Goal: Transaction & Acquisition: Purchase product/service

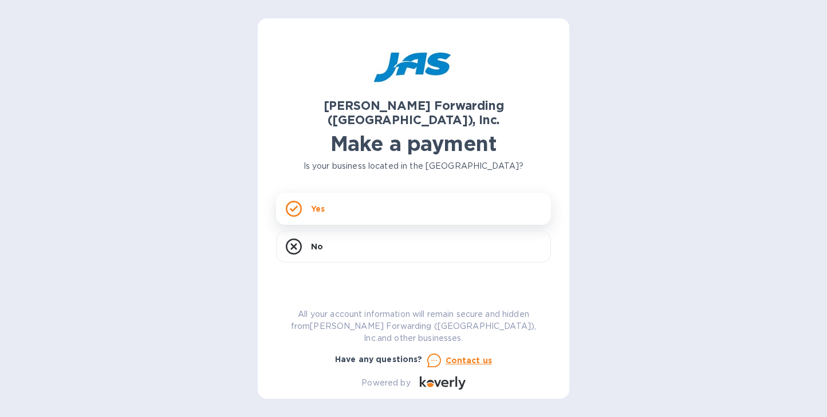
click at [459, 193] on div "Yes" at bounding box center [413, 209] width 275 height 32
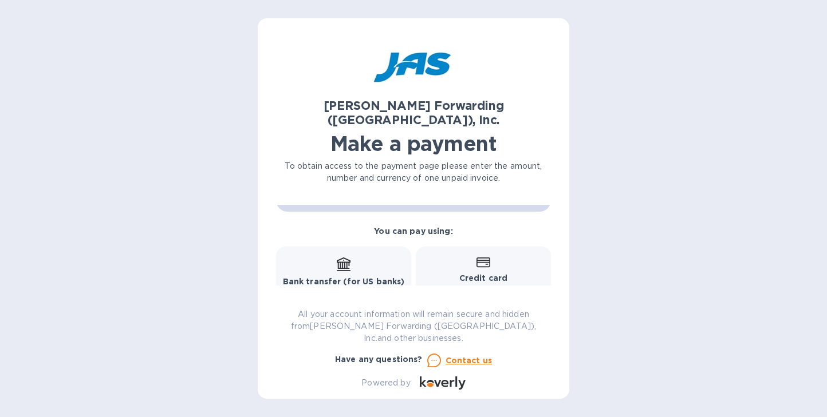
scroll to position [197, 0]
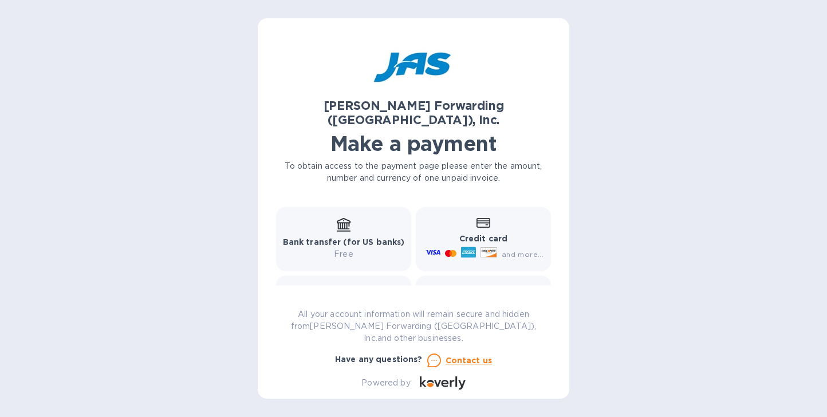
click at [461, 251] on icon at bounding box center [467, 252] width 13 height 3
click at [455, 233] on p "Credit card" at bounding box center [483, 239] width 120 height 12
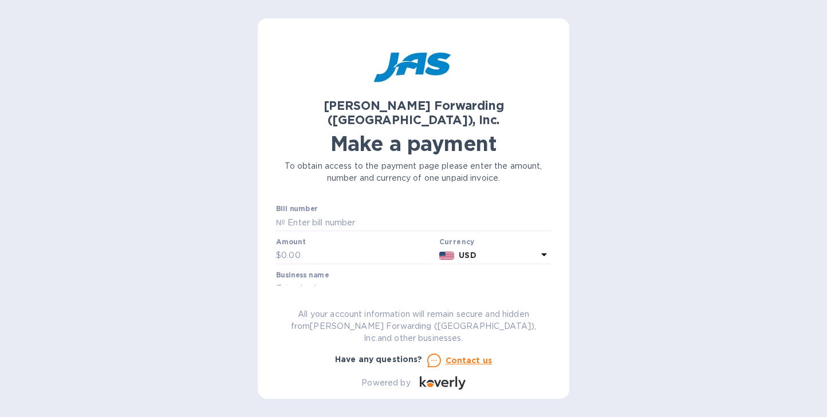
scroll to position [0, 0]
click at [385, 205] on div "Bill number №" at bounding box center [413, 218] width 275 height 26
click at [353, 214] on input "text" at bounding box center [418, 222] width 266 height 17
paste input "CLT503298445"
type input "CLT503298445"
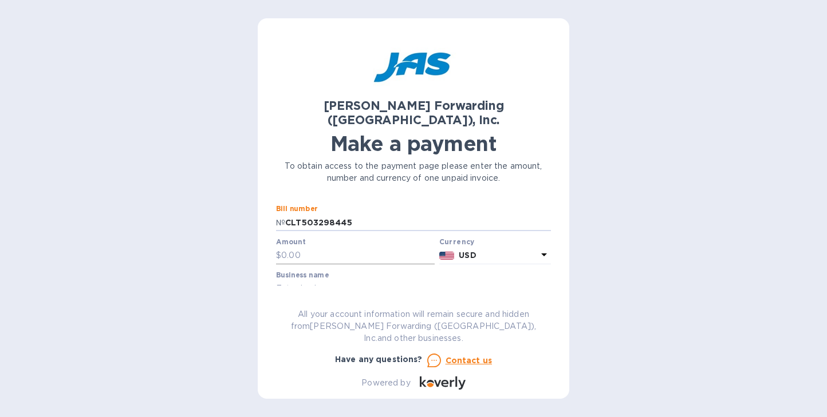
click at [389, 247] on input "text" at bounding box center [357, 255] width 153 height 17
paste input "1,521.53"
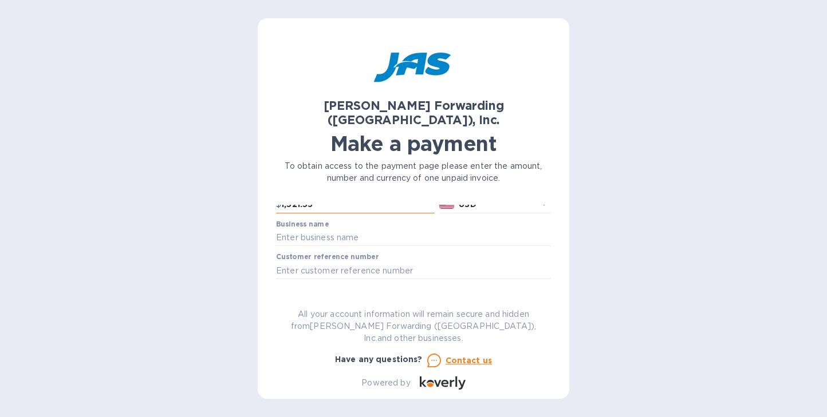
scroll to position [57, 0]
type input "1,521.53"
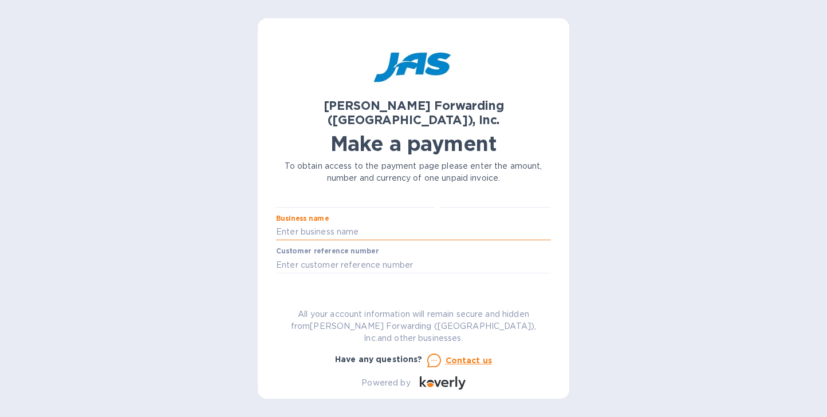
click at [369, 224] on input "text" at bounding box center [413, 232] width 275 height 17
paste input "PACKSMITH"
type input "PACKSMITH"
click at [413, 256] on input "text" at bounding box center [413, 264] width 275 height 17
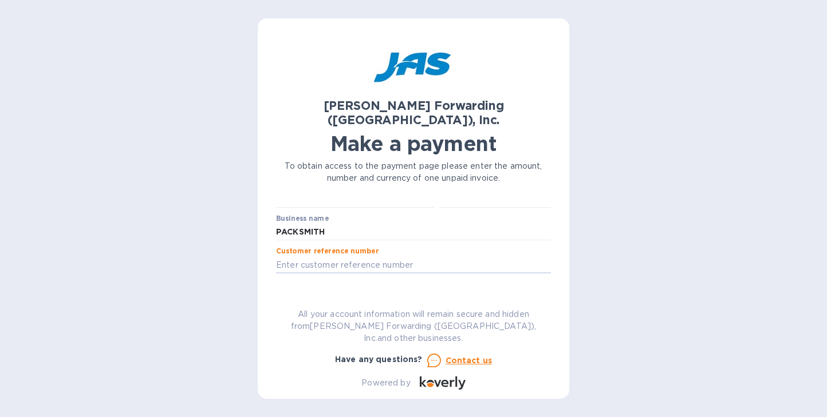
paste input "PACKSMSMO"
type input "PACKSMSMO"
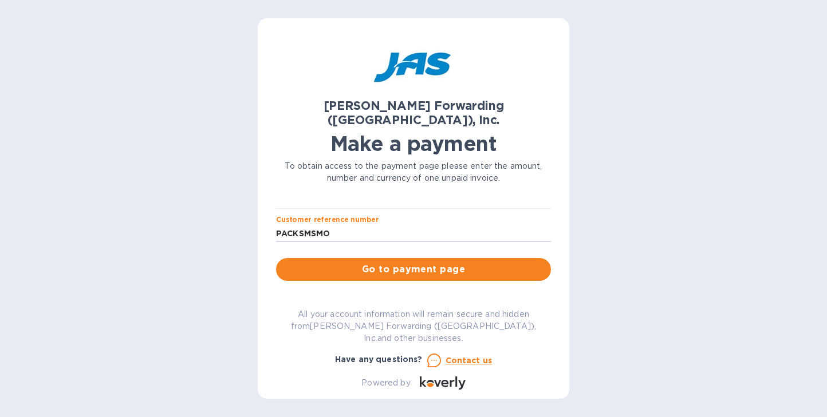
scroll to position [94, 0]
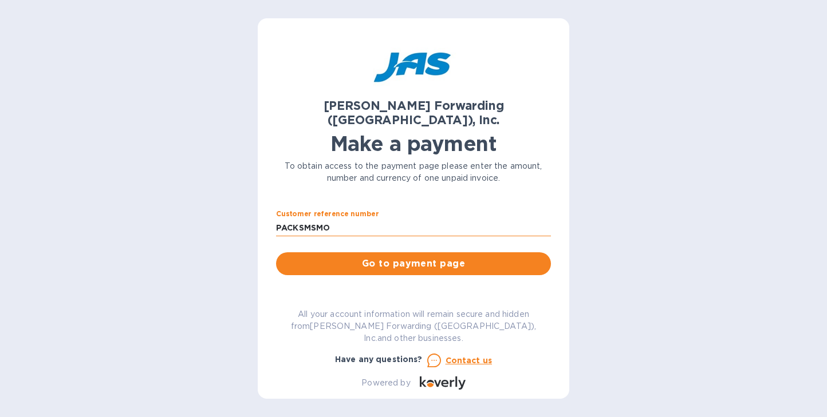
click at [430, 219] on input "PACKSMSMO" at bounding box center [413, 227] width 275 height 17
paste input "C5903314966"
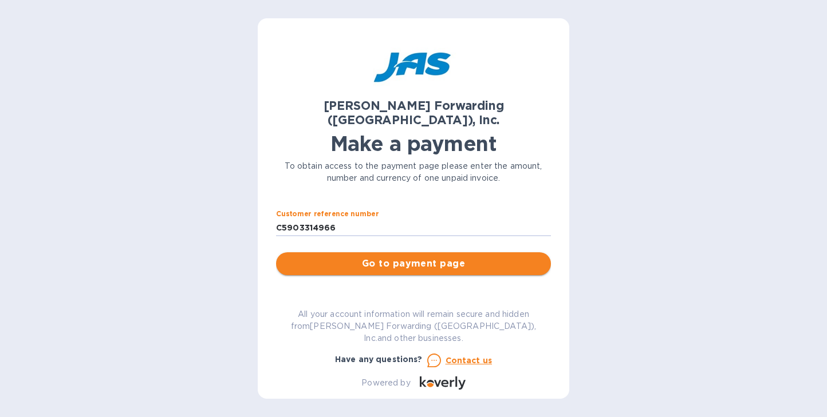
type input "C5903314966"
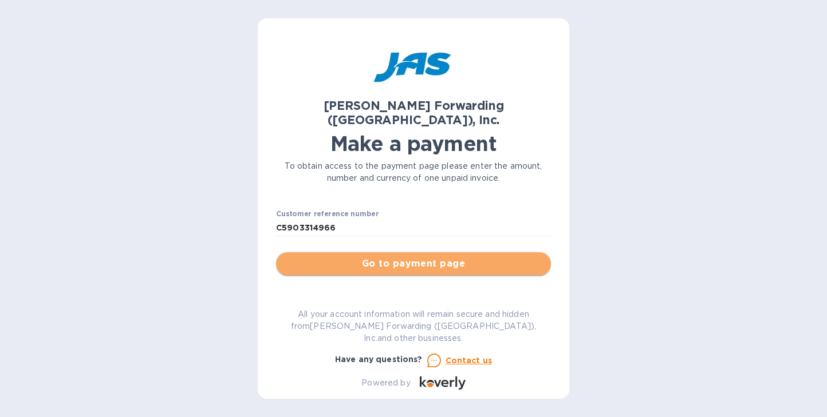
click at [495, 257] on span "Go to payment page" at bounding box center [413, 264] width 256 height 14
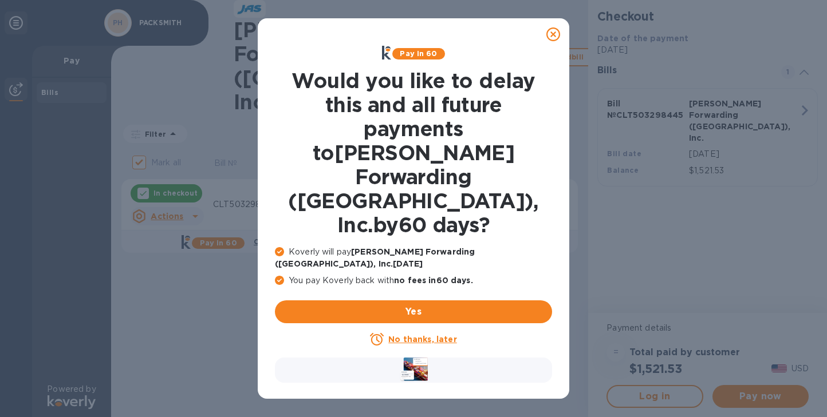
click at [427, 335] on u "No thanks, later" at bounding box center [422, 339] width 68 height 9
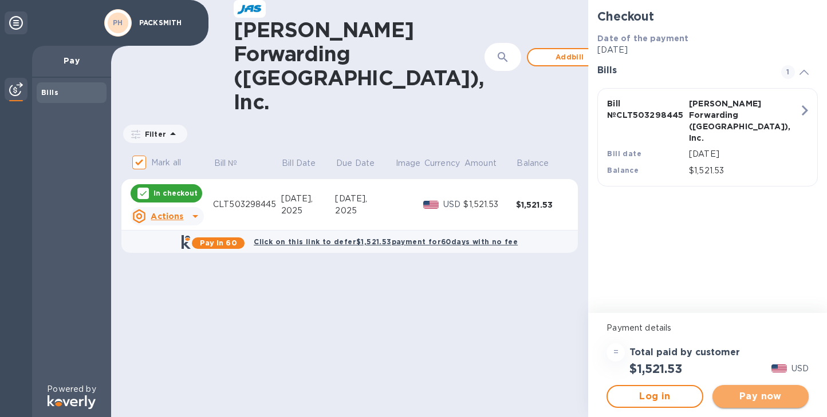
click at [763, 405] on button "Pay now" at bounding box center [760, 396] width 96 height 23
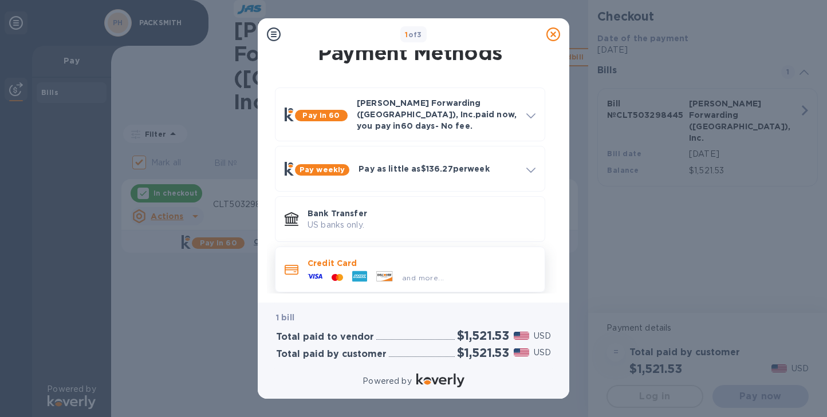
scroll to position [11, 0]
click at [476, 275] on div "Credit Card and more..." at bounding box center [421, 270] width 237 height 33
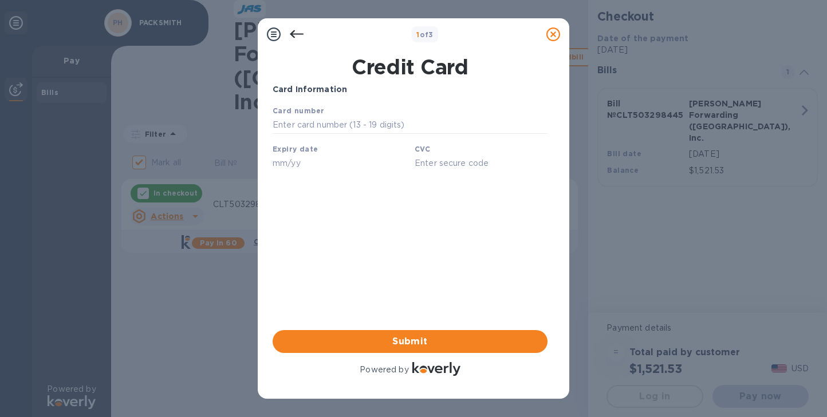
scroll to position [0, 0]
click at [318, 127] on input "text" at bounding box center [409, 125] width 275 height 17
paste input "[CREDIT_CARD_NUMBER]"
type input "[CREDIT_CARD_NUMBER]"
click at [396, 85] on p "Card Information" at bounding box center [409, 90] width 275 height 12
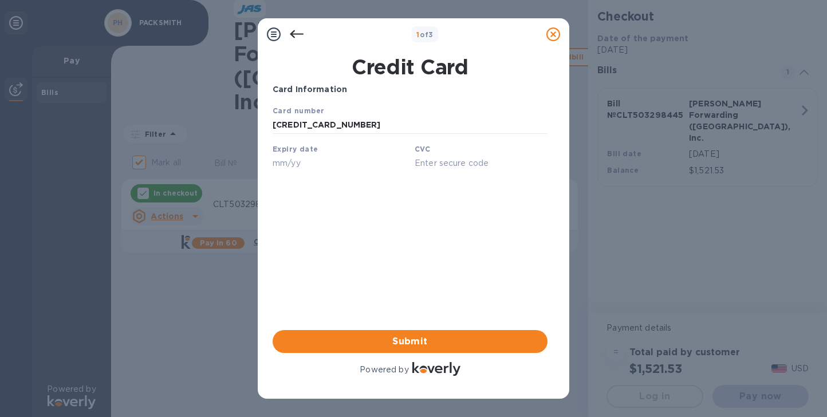
click at [328, 163] on input "text" at bounding box center [338, 163] width 133 height 17
type input "05/29"
paste input "816"
type input "816"
click at [397, 350] on button "Submit" at bounding box center [409, 341] width 275 height 23
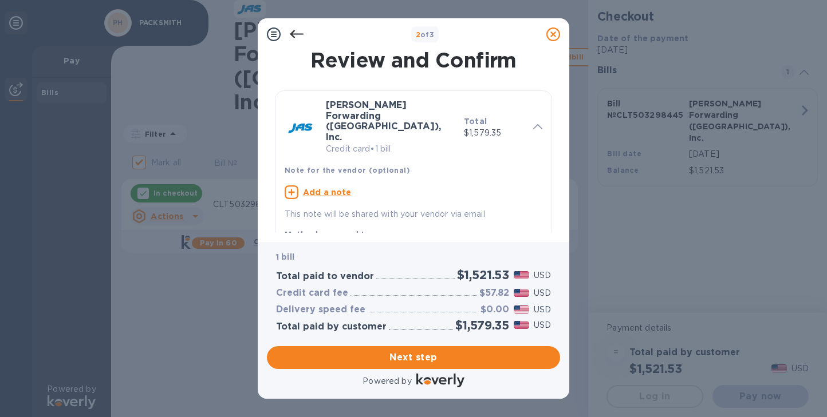
click at [334, 188] on u "Add a note" at bounding box center [327, 192] width 49 height 9
click at [333, 189] on textarea at bounding box center [404, 193] width 239 height 9
paste textarea "CUSTOMER ID PACKSMSMO"
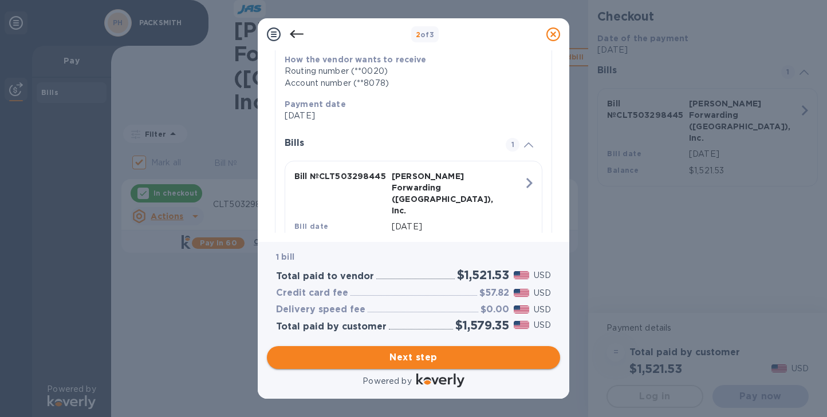
type textarea "CUSTOMER ID PACKSMSMO"
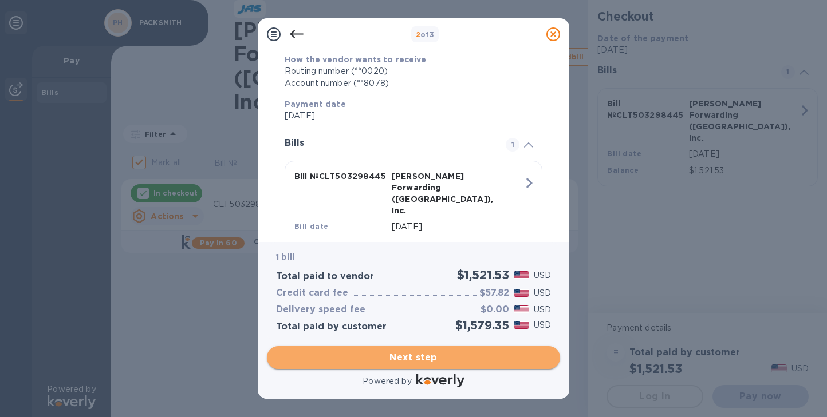
click at [504, 352] on span "Next step" at bounding box center [413, 358] width 275 height 14
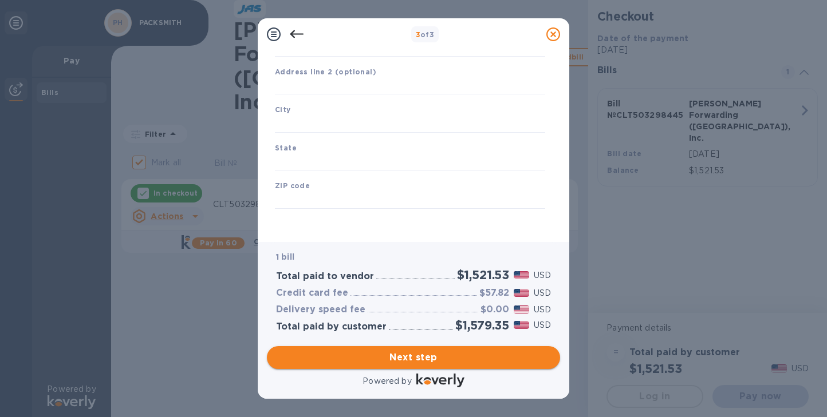
type input "[GEOGRAPHIC_DATA]"
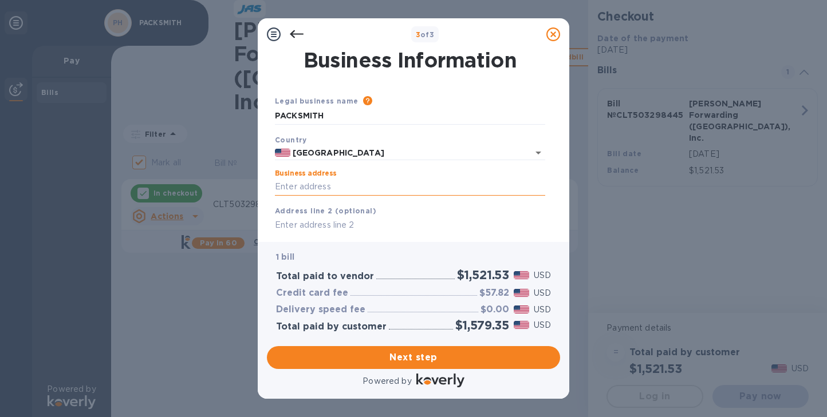
click at [314, 191] on input "Business address" at bounding box center [410, 187] width 270 height 17
paste input "[STREET_ADDRESS]"
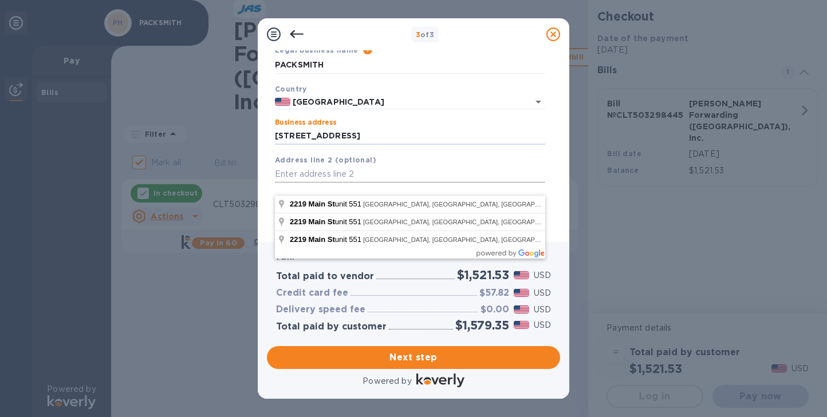
scroll to position [56, 0]
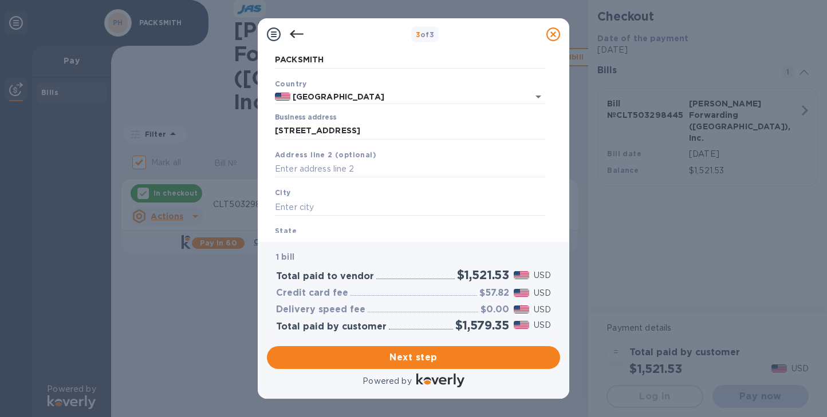
type input "[STREET_ADDRESS]"
type input "[GEOGRAPHIC_DATA][PERSON_NAME]"
type input "CA"
type input "90405"
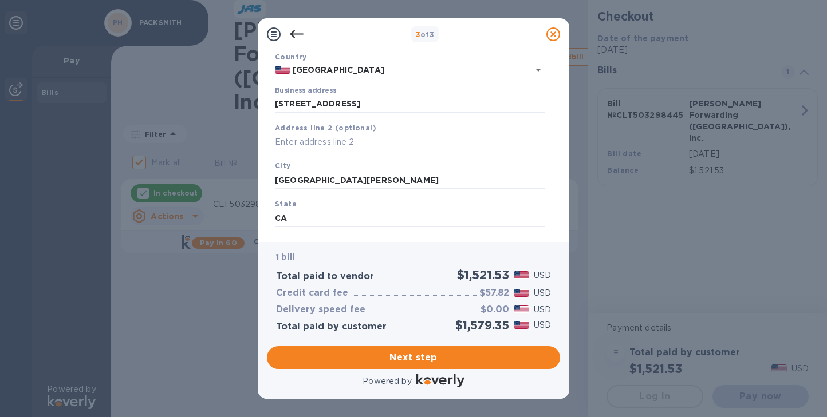
scroll to position [51, 0]
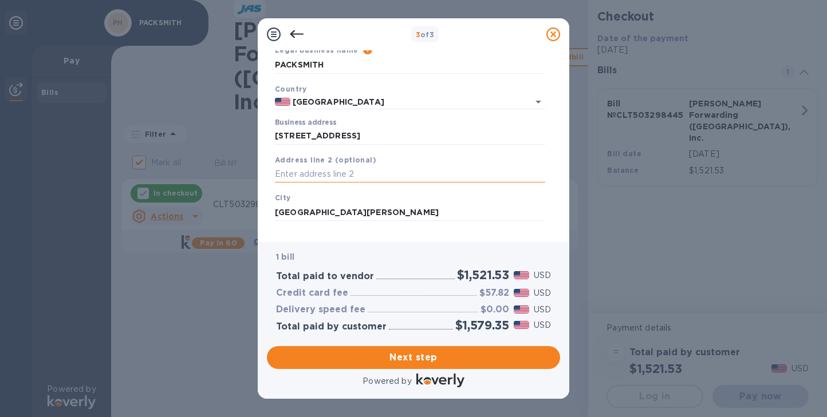
click at [351, 179] on input "text" at bounding box center [410, 174] width 270 height 17
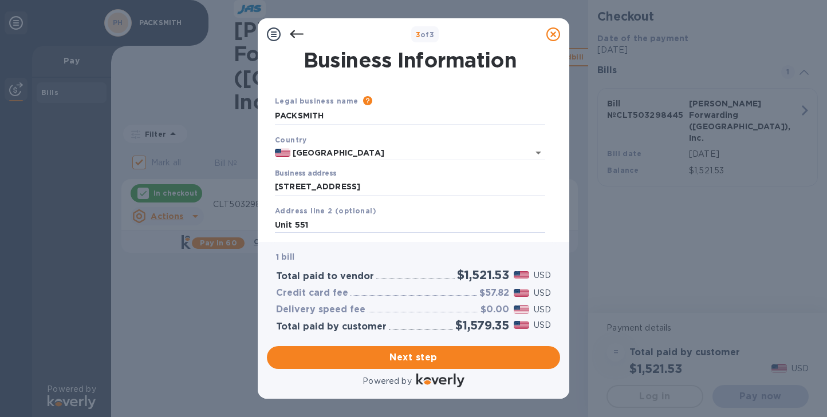
scroll to position [0, 0]
type input "Unit 551"
click at [302, 111] on input "PACKSMITH" at bounding box center [410, 116] width 270 height 17
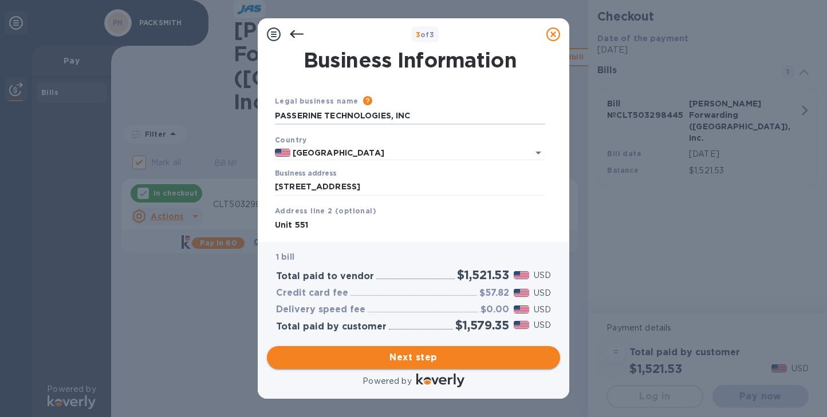
type input "PASSERINE TECHNOLOGIES, INC"
click at [429, 361] on span "Next step" at bounding box center [413, 358] width 275 height 14
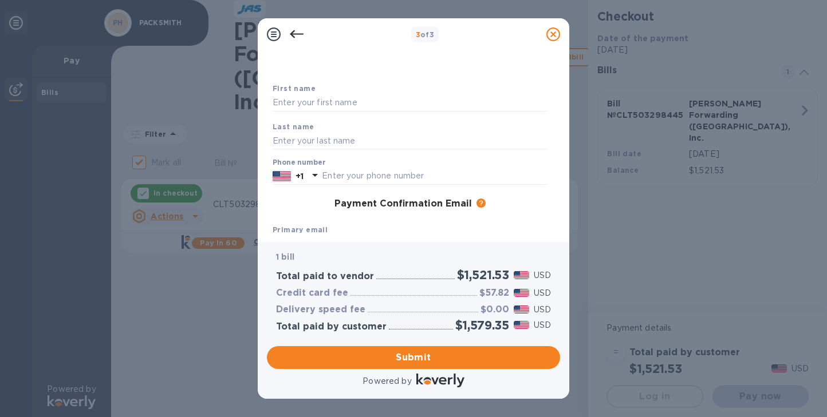
scroll to position [29, 0]
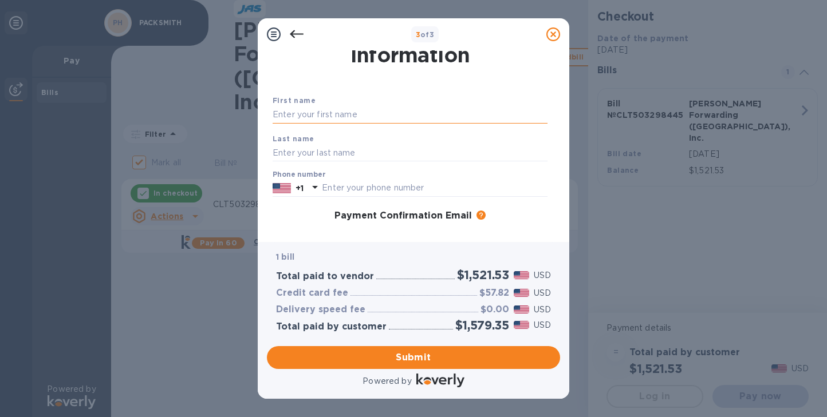
click at [343, 120] on input "text" at bounding box center [409, 114] width 275 height 17
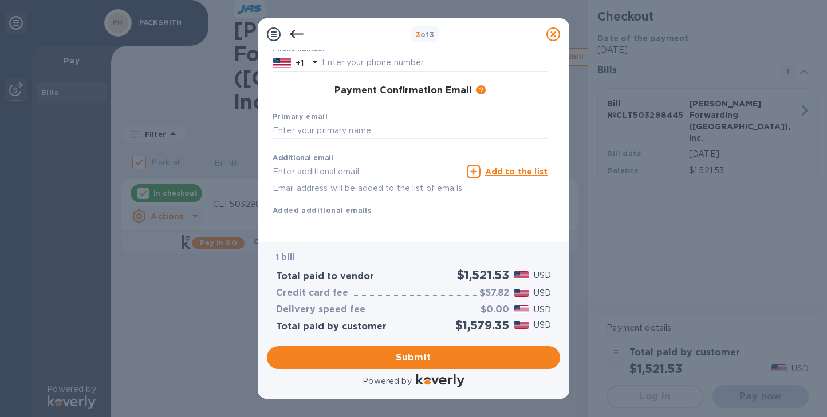
scroll to position [153, 0]
click at [360, 130] on input "text" at bounding box center [409, 132] width 275 height 17
type input "[EMAIL_ADDRESS][DOMAIN_NAME]"
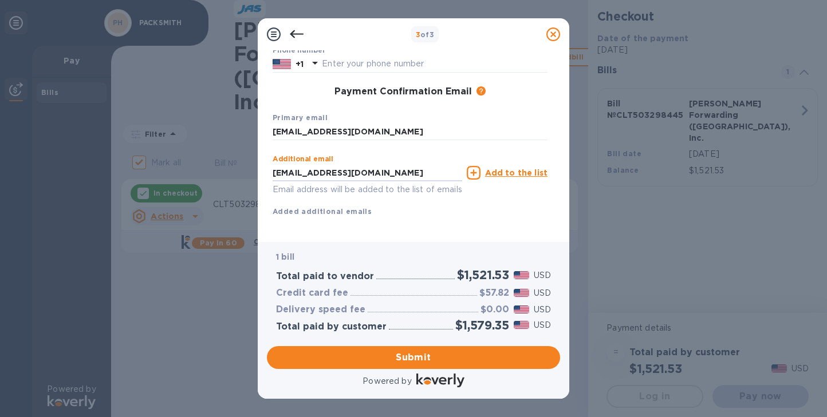
type input "[EMAIL_ADDRESS][DOMAIN_NAME]"
click at [480, 172] on icon at bounding box center [474, 173] width 14 height 14
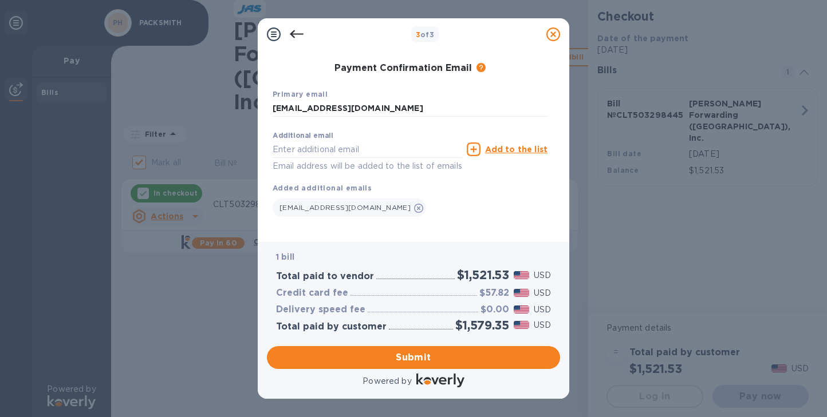
scroll to position [176, 0]
click at [414, 208] on icon at bounding box center [418, 208] width 9 height 9
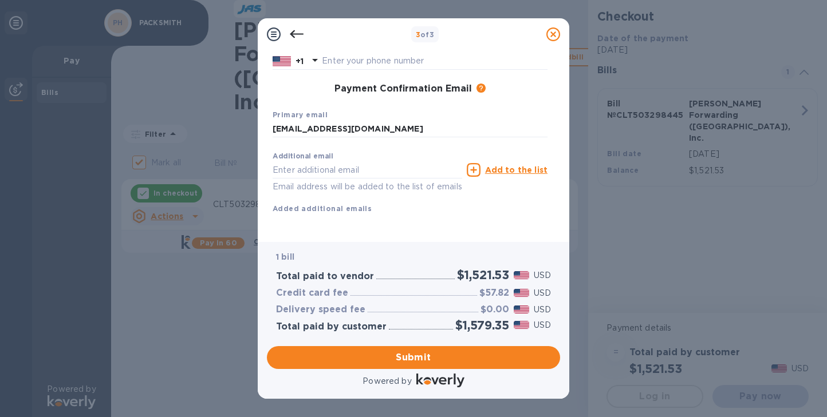
scroll to position [153, 0]
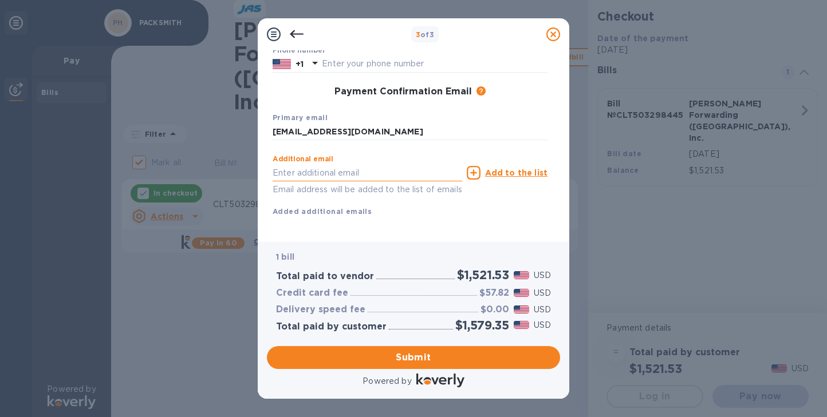
click at [330, 174] on input "text" at bounding box center [366, 172] width 189 height 17
type input "[EMAIL_ADDRESS]"
click at [479, 176] on icon at bounding box center [474, 173] width 14 height 14
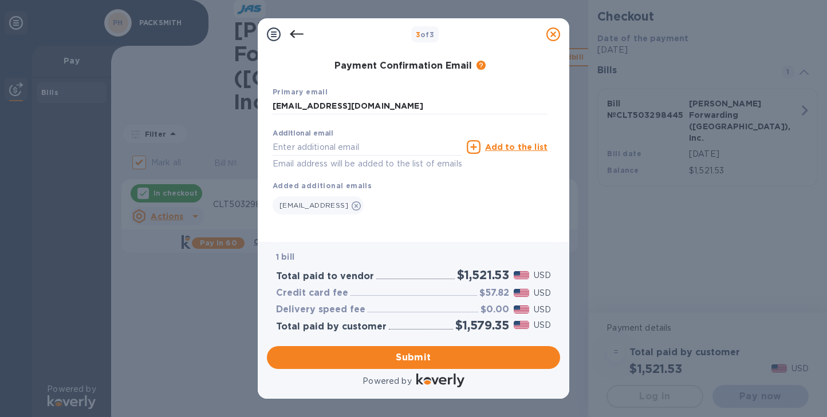
scroll to position [176, 0]
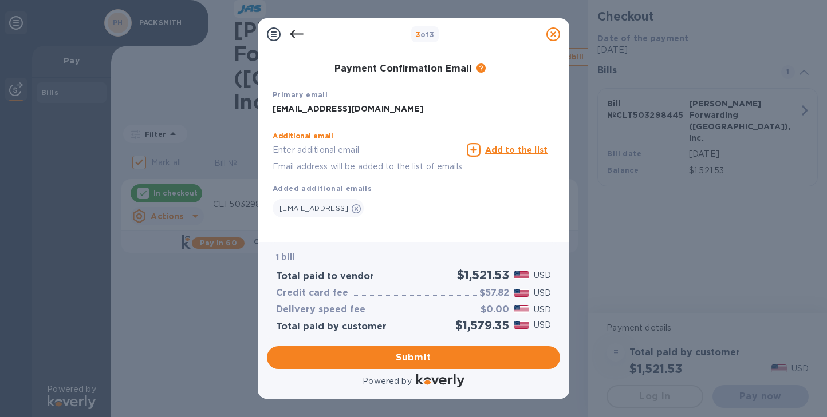
click at [414, 152] on input "text" at bounding box center [366, 149] width 189 height 17
type input "[EMAIL_ADDRESS][DOMAIN_NAME]"
click at [523, 151] on u "Add to the list" at bounding box center [516, 149] width 62 height 9
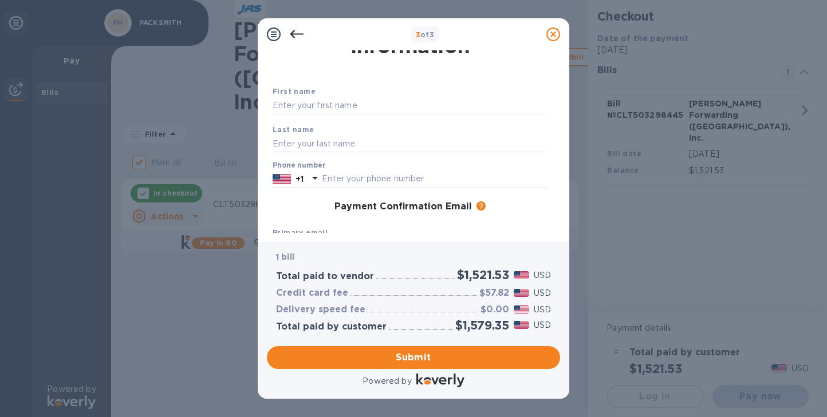
scroll to position [29, 0]
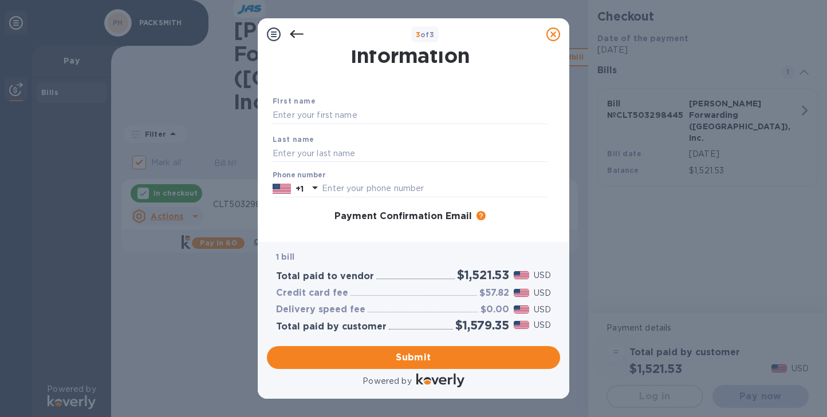
click at [496, 294] on h3 "$57.82" at bounding box center [494, 293] width 30 height 11
